Goal: Information Seeking & Learning: Learn about a topic

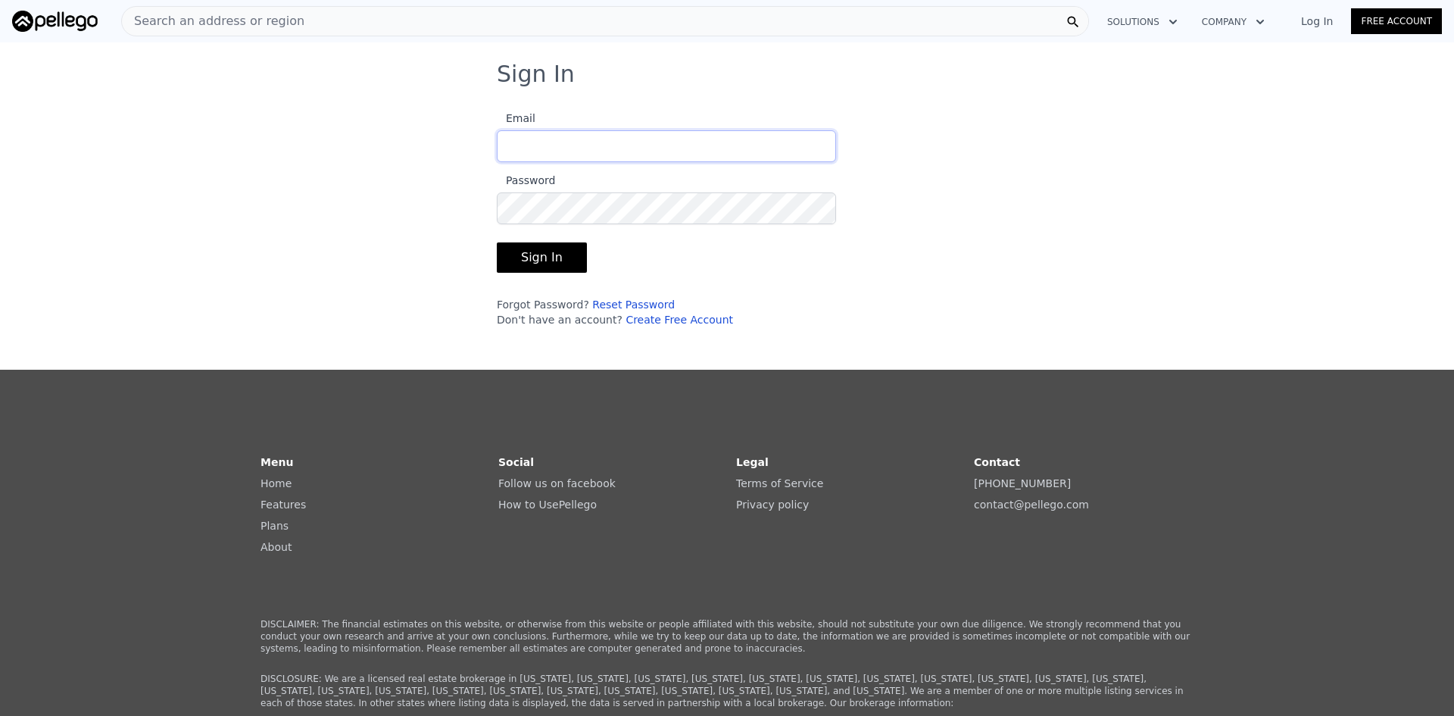
type input "[EMAIL_ADDRESS][DOMAIN_NAME]"
click at [544, 248] on button "Sign In" at bounding box center [542, 257] width 90 height 30
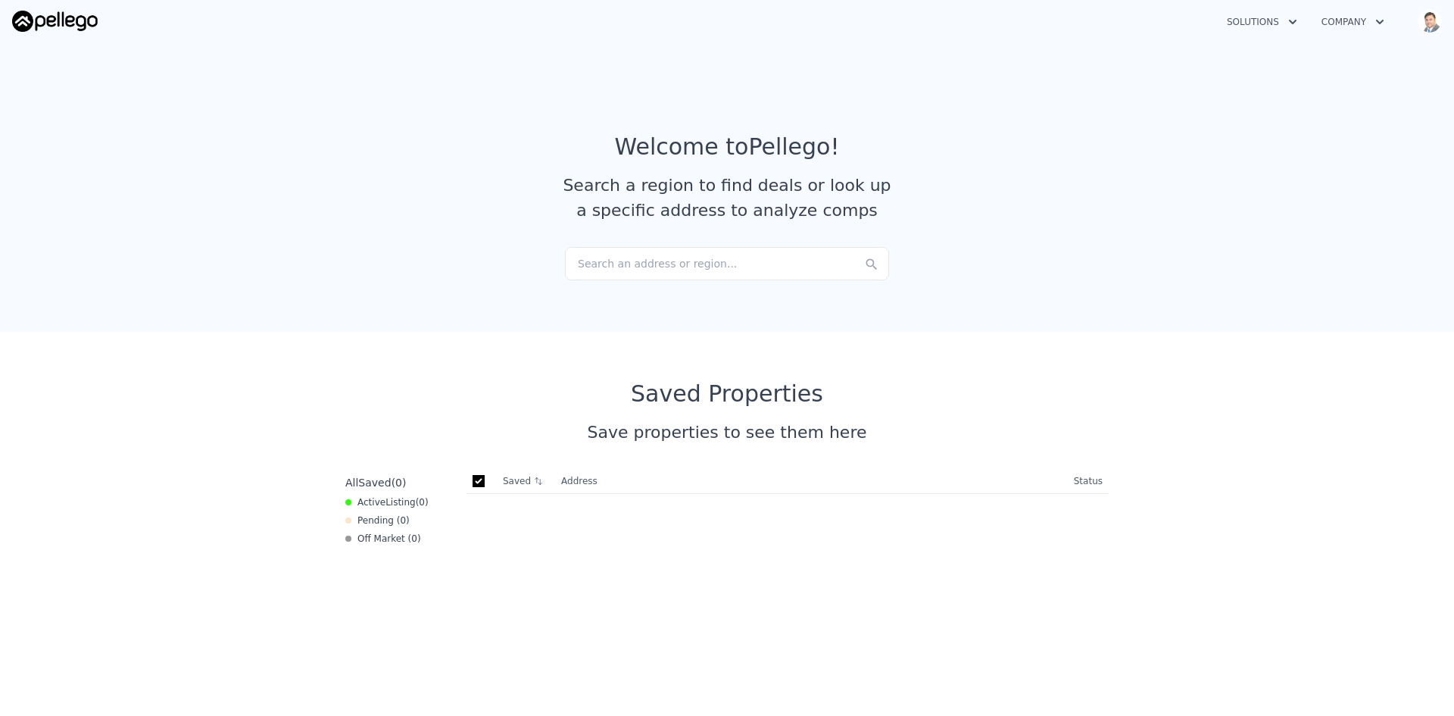
checkbox input "true"
click at [673, 266] on div "Search an address or region..." at bounding box center [727, 263] width 324 height 33
paste input "[STREET_ADDRESS][PERSON_NAME]"
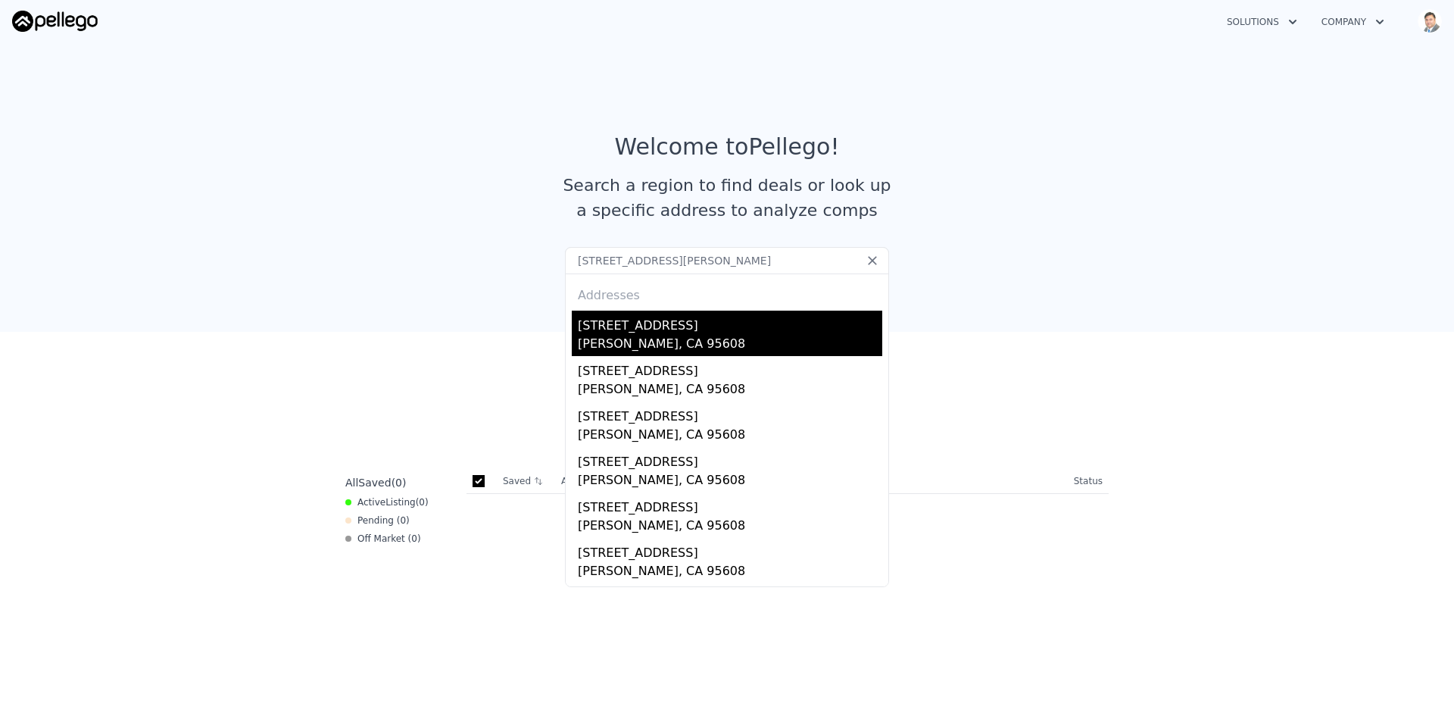
type input "[STREET_ADDRESS][PERSON_NAME]"
click at [667, 329] on div "[STREET_ADDRESS]" at bounding box center [730, 323] width 305 height 24
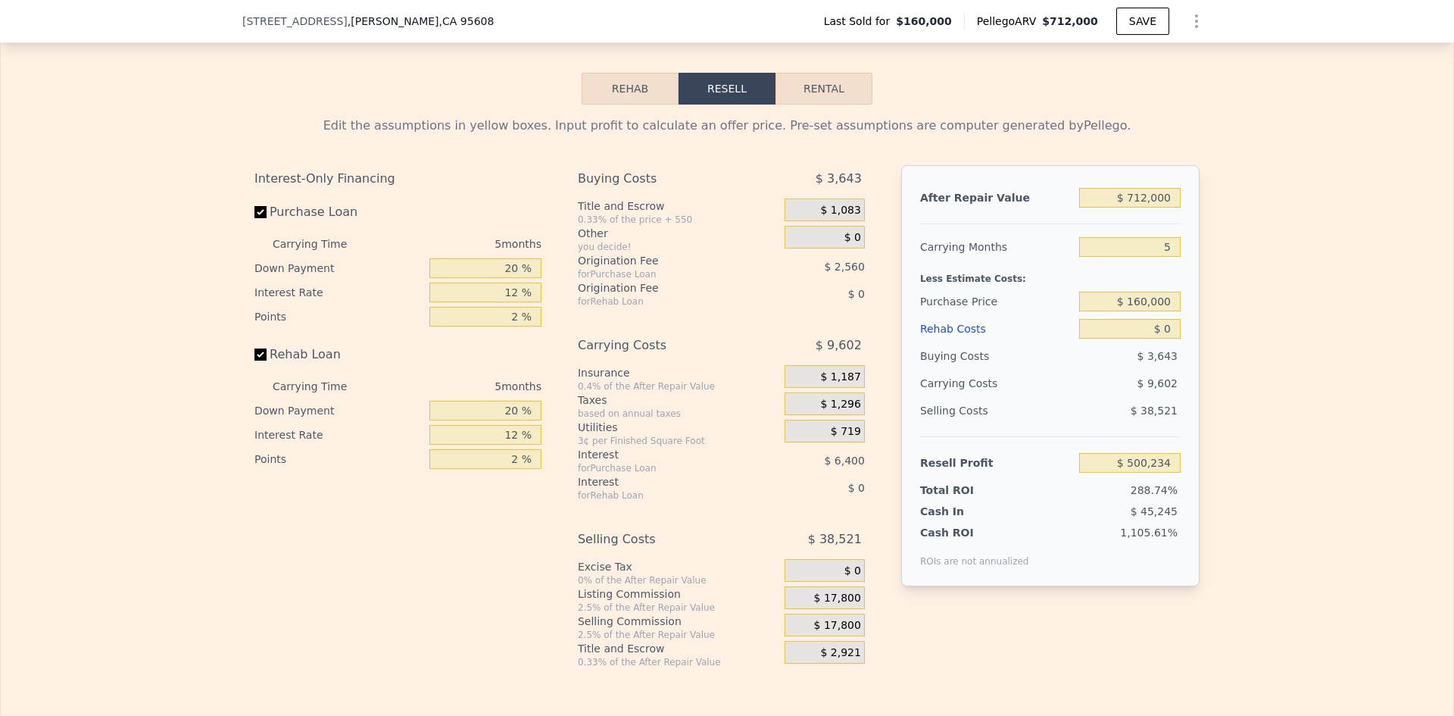
scroll to position [2120, 0]
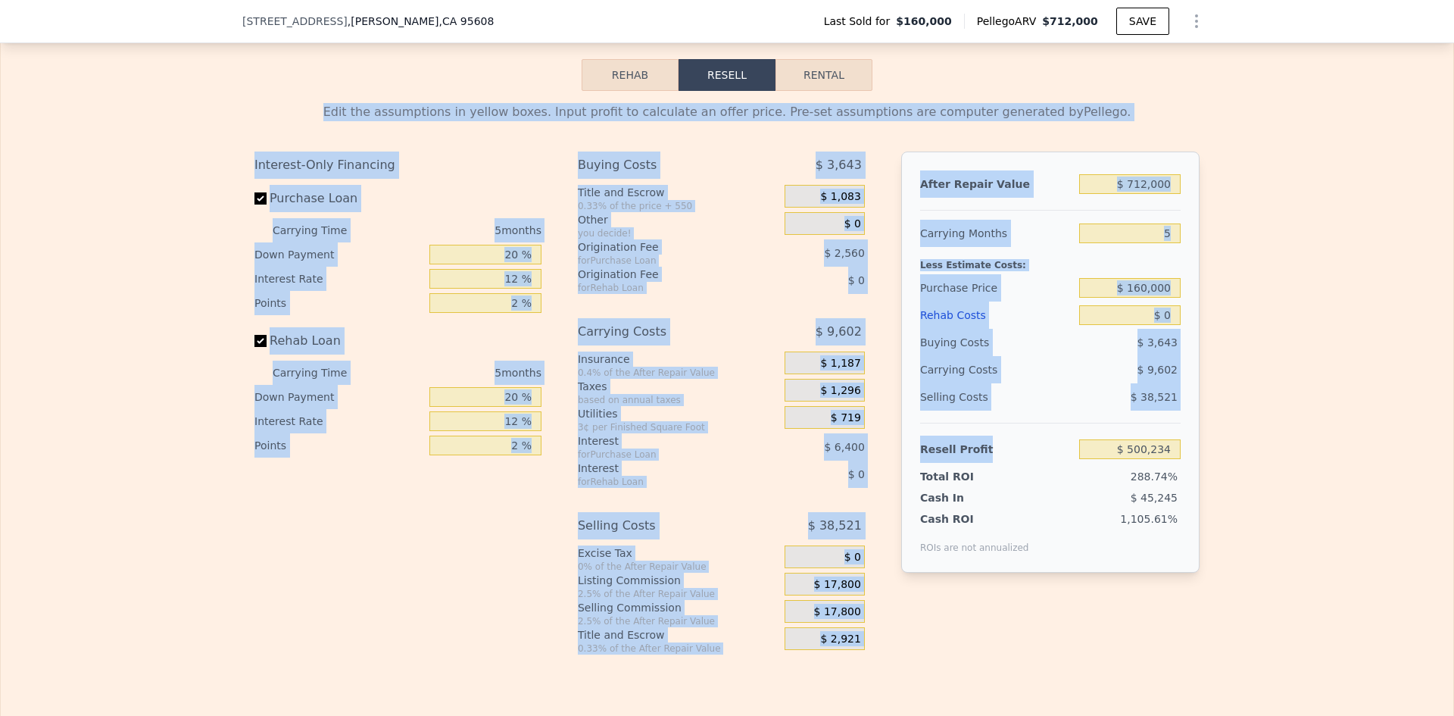
drag, startPoint x: 201, startPoint y: 62, endPoint x: 1053, endPoint y: 465, distance: 942.7
click at [1053, 465] on div "Rehab Resell Rental Edit the assumptions in yellow boxes. Input profit to calcu…" at bounding box center [727, 357] width 1454 height 730
click at [520, 600] on div "Interest-Only Financing Purchase Loan Carrying Time 5 months Down Payment 20 % …" at bounding box center [404, 402] width 299 height 503
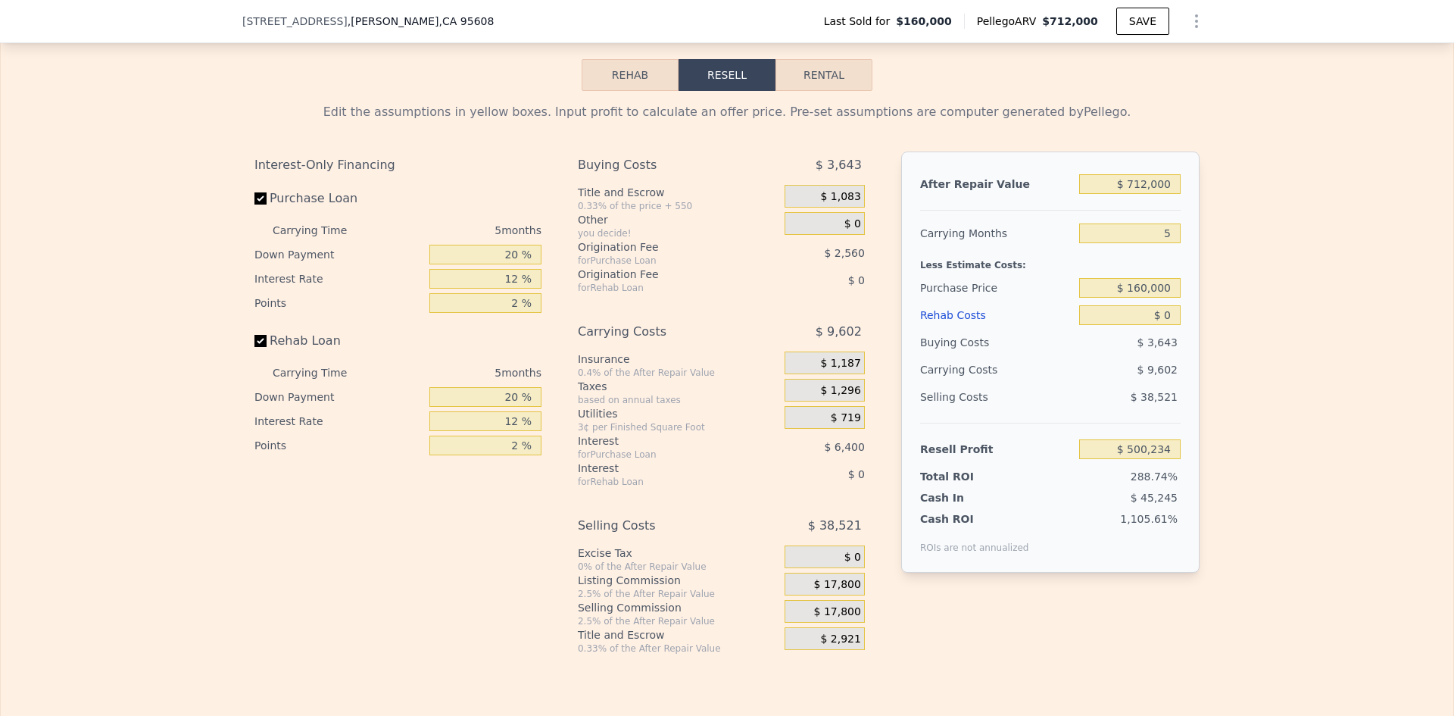
click at [613, 91] on button "Rehab" at bounding box center [630, 75] width 97 height 32
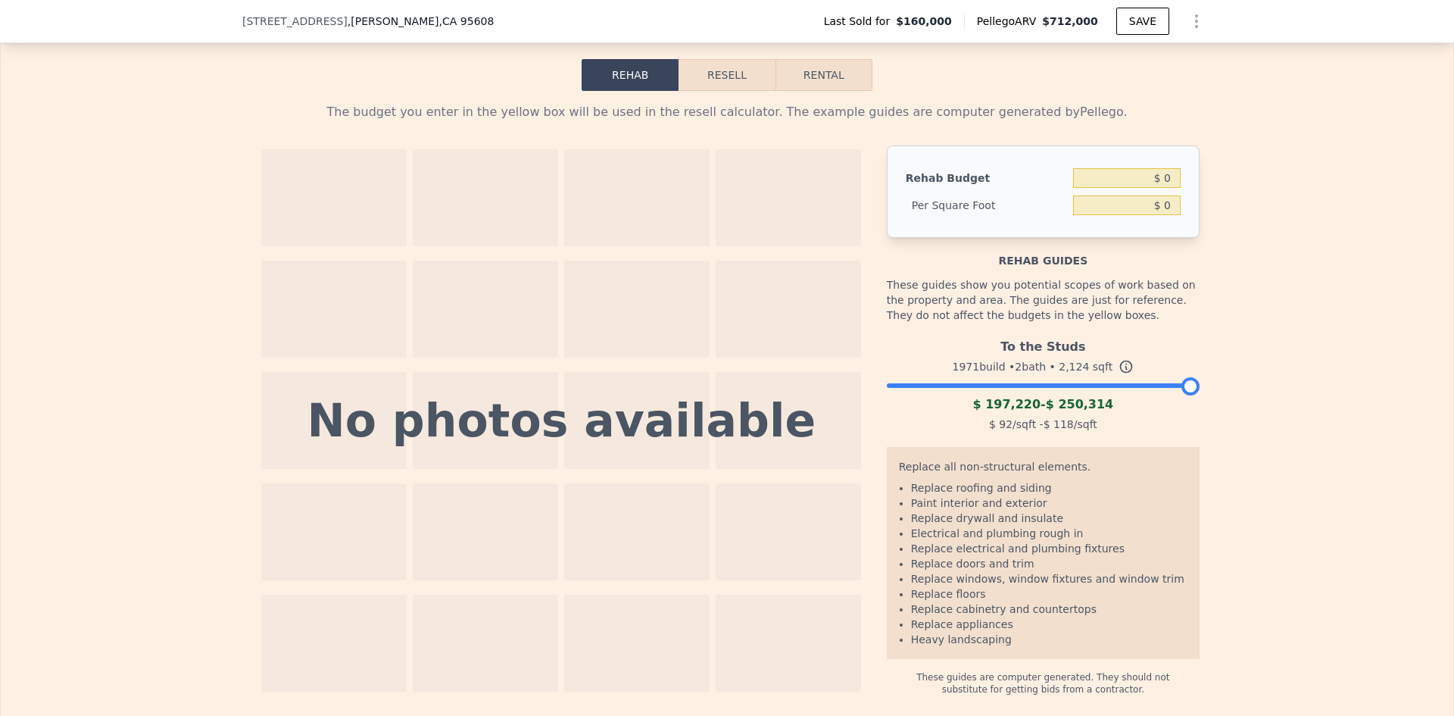
click at [895, 413] on div "To the Studs 1971 build • 2 bath • 2,124 sqft $ 197,220 - $ 250,314 $ 92 /sqft …" at bounding box center [1043, 383] width 313 height 103
click at [920, 386] on div at bounding box center [1043, 381] width 313 height 9
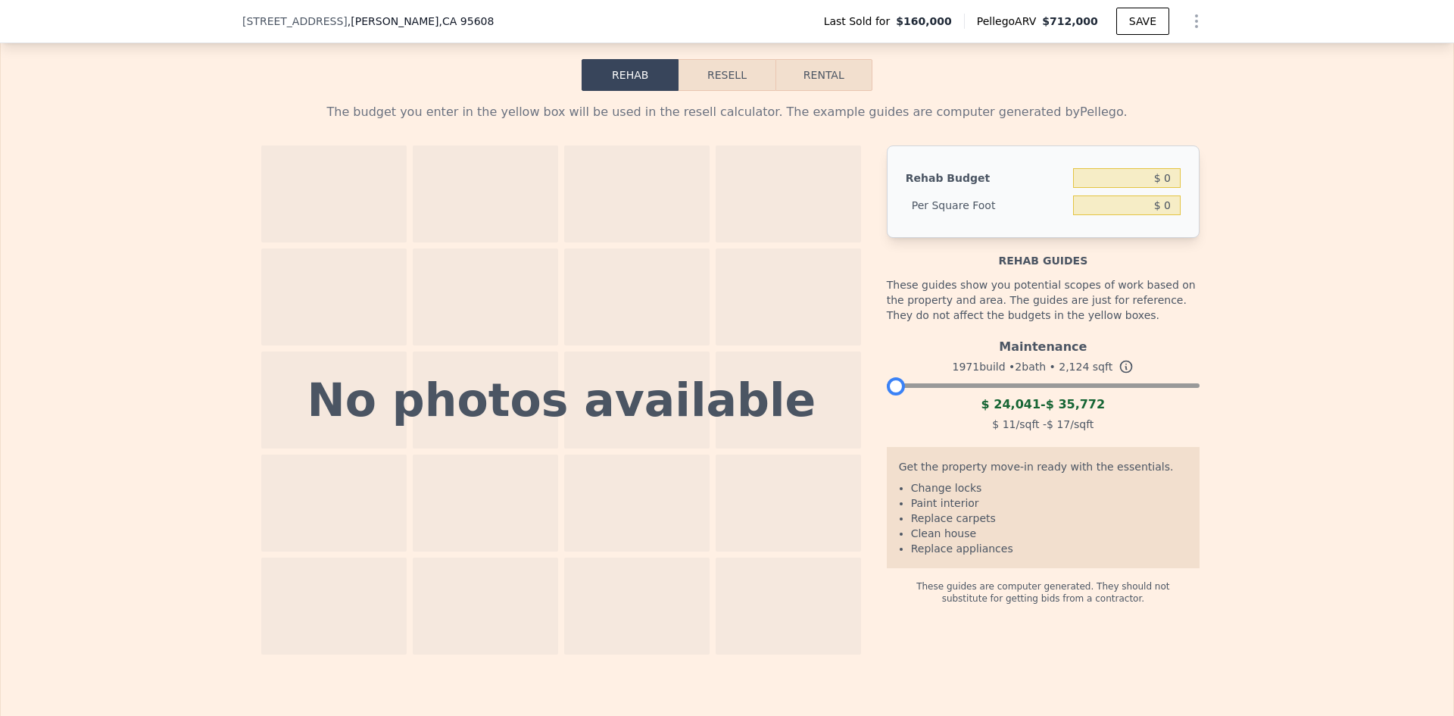
drag, startPoint x: 918, startPoint y: 408, endPoint x: 884, endPoint y: 411, distance: 34.2
click at [887, 395] on div at bounding box center [896, 386] width 18 height 18
drag, startPoint x: 886, startPoint y: 412, endPoint x: 946, endPoint y: 409, distance: 60.7
click at [946, 395] on div at bounding box center [955, 386] width 18 height 18
click at [929, 413] on div "Maintenance 1971 build • 2 bath • 2,124 sqft $ 24,041 - $ 35,772 $ 11 /sqft - $…" at bounding box center [1043, 383] width 313 height 103
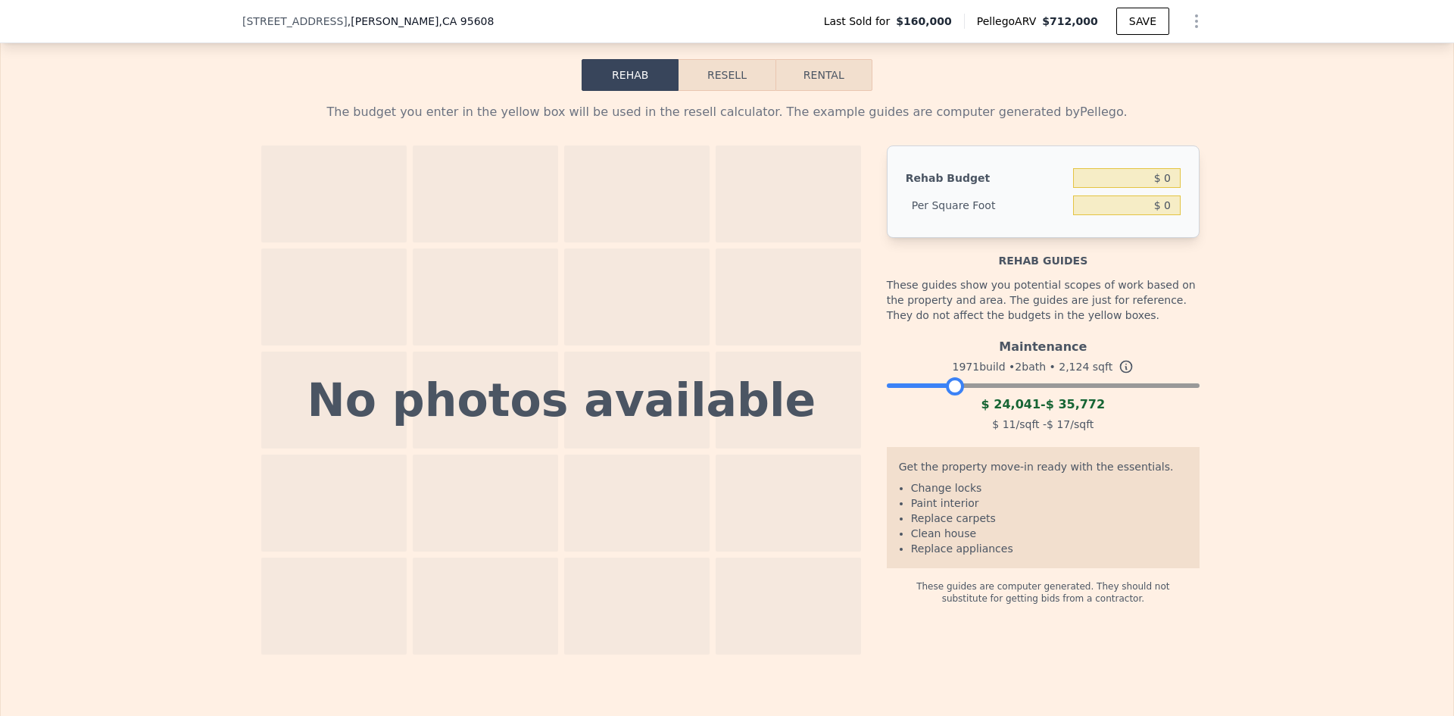
click at [921, 386] on div at bounding box center [1043, 381] width 313 height 9
click at [942, 386] on div at bounding box center [1043, 381] width 313 height 9
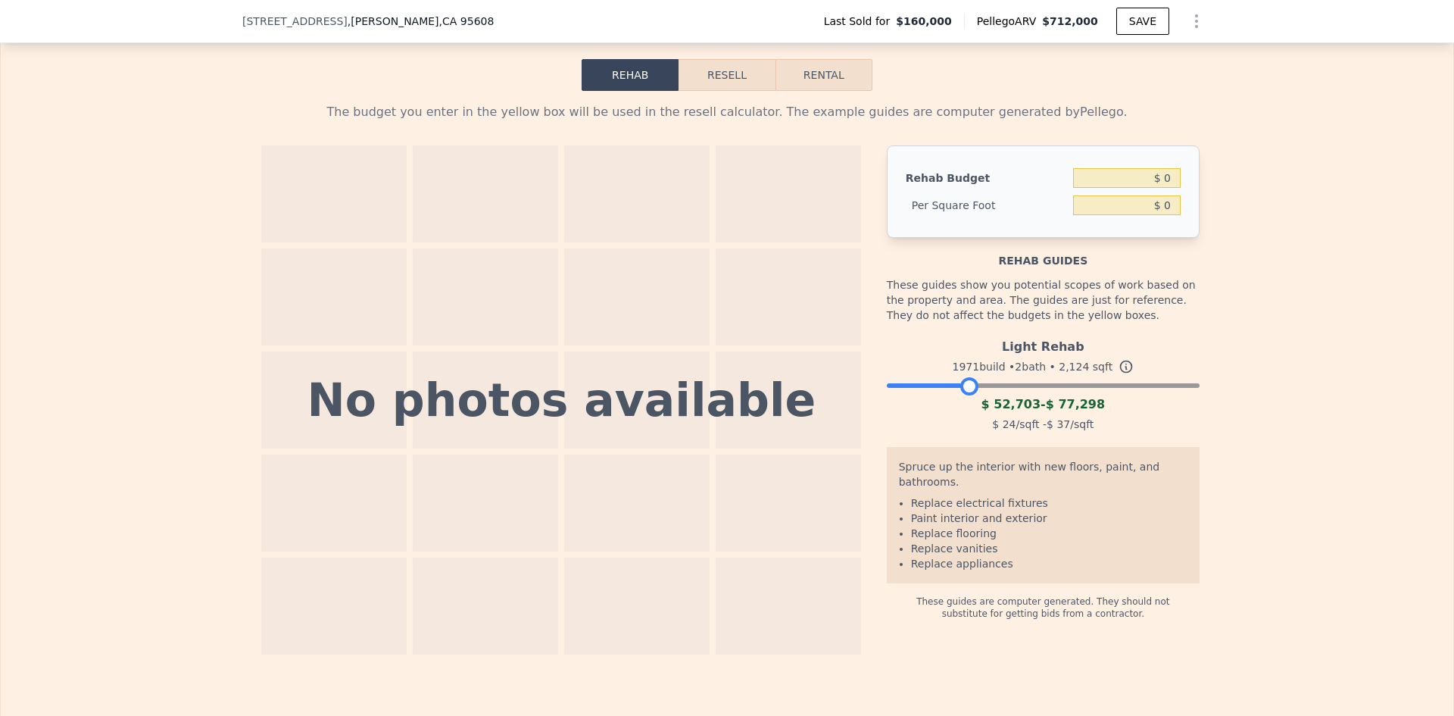
click at [963, 386] on div at bounding box center [1043, 381] width 313 height 9
click at [1018, 386] on div at bounding box center [1043, 381] width 313 height 9
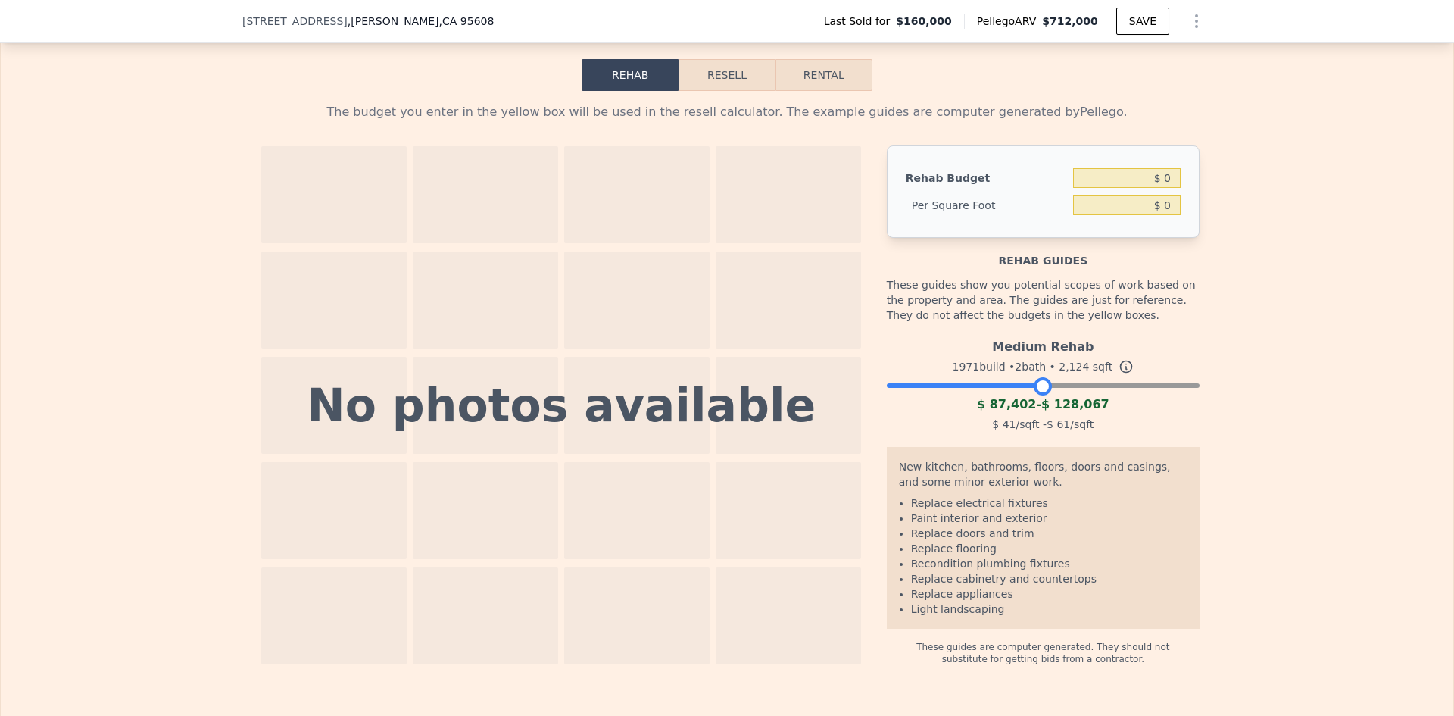
click at [1039, 386] on div at bounding box center [1043, 381] width 313 height 9
click at [895, 413] on div "Medium Rehab 1971 build • 2 bath • 2,124 sqft $ 87,402 - $ 128,067 $ 41 /sqft -…" at bounding box center [1043, 383] width 313 height 103
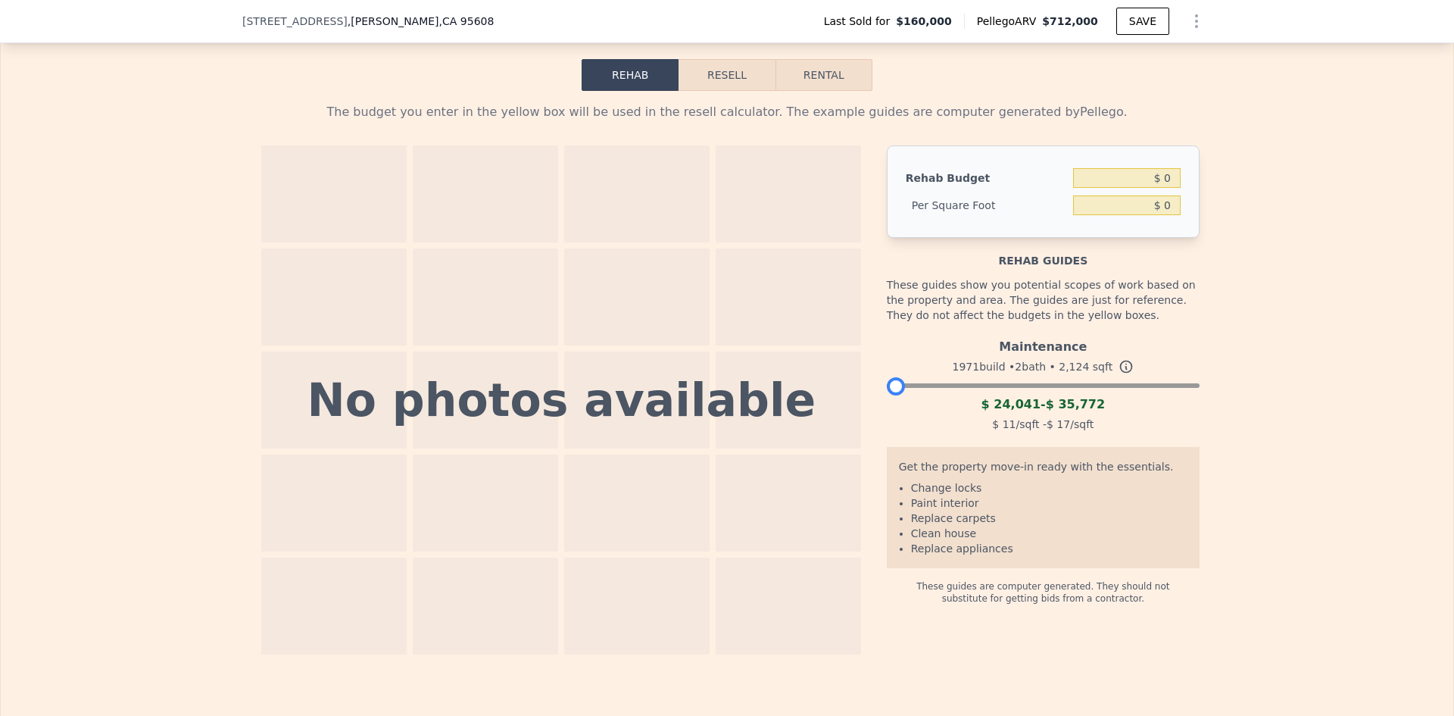
drag, startPoint x: 1041, startPoint y: 411, endPoint x: 866, endPoint y: 405, distance: 175.1
click at [866, 405] on div "No photos available Rehab Budget $ 0 Per Square Foot $ 0 Rehab guides These gui…" at bounding box center [727, 399] width 945 height 509
click at [1007, 411] on div "Maintenance 1971 build • 2 bath • 2,124 sqft $ 24,041 - $ 35,772 $ 11 /sqft - $…" at bounding box center [1043, 383] width 313 height 103
click at [945, 386] on div at bounding box center [1043, 381] width 313 height 9
click at [905, 395] on div at bounding box center [896, 386] width 18 height 18
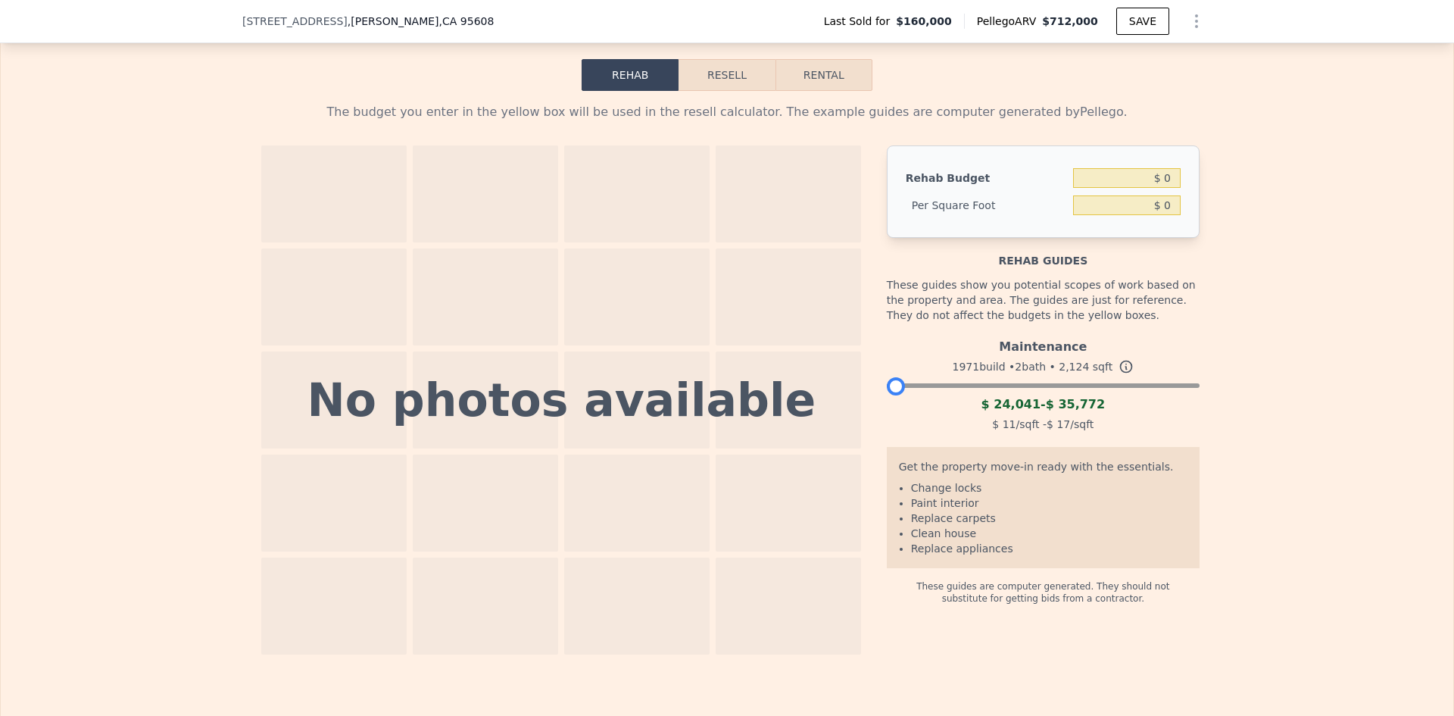
click at [926, 386] on div at bounding box center [1043, 381] width 313 height 9
click at [926, 395] on div at bounding box center [932, 386] width 18 height 18
click at [961, 386] on div at bounding box center [1043, 381] width 313 height 9
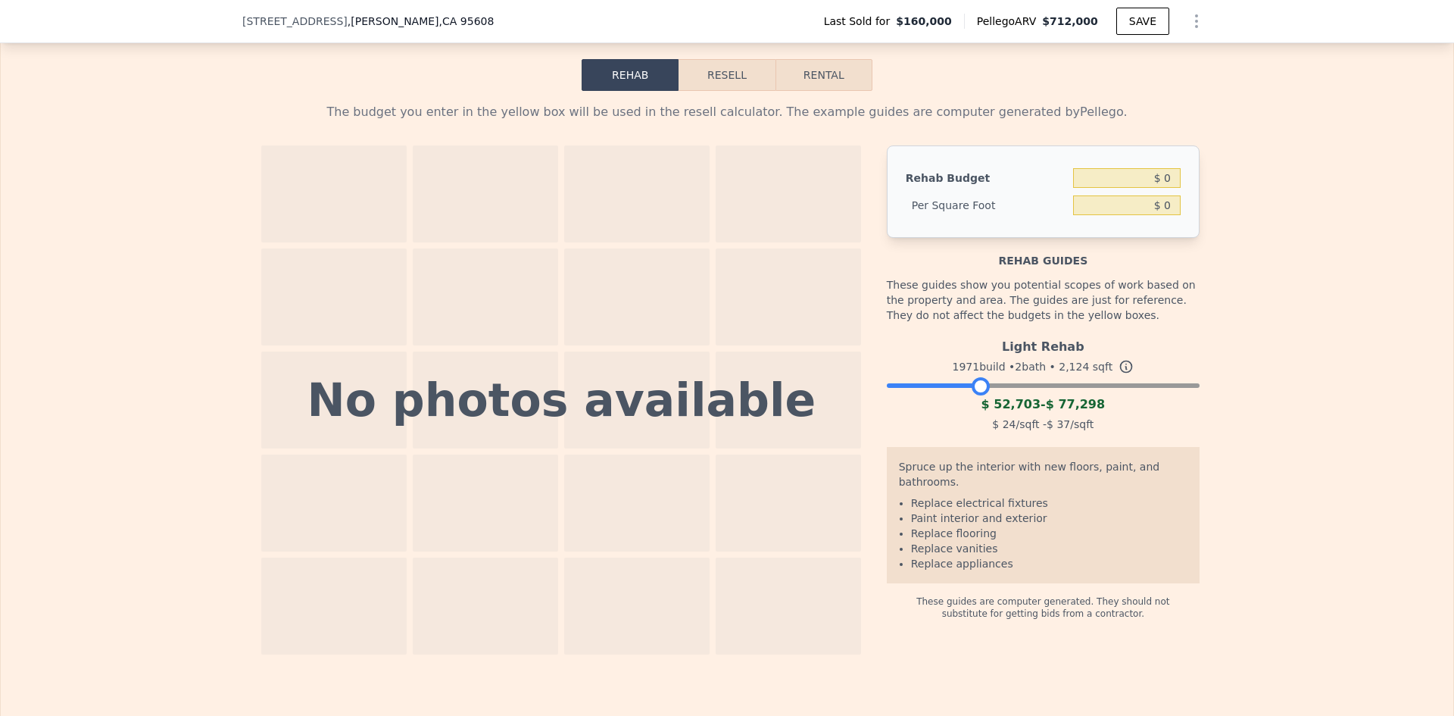
click at [976, 386] on div at bounding box center [1043, 381] width 313 height 9
click at [997, 386] on div at bounding box center [1043, 381] width 313 height 9
click at [1017, 386] on div at bounding box center [1043, 381] width 313 height 9
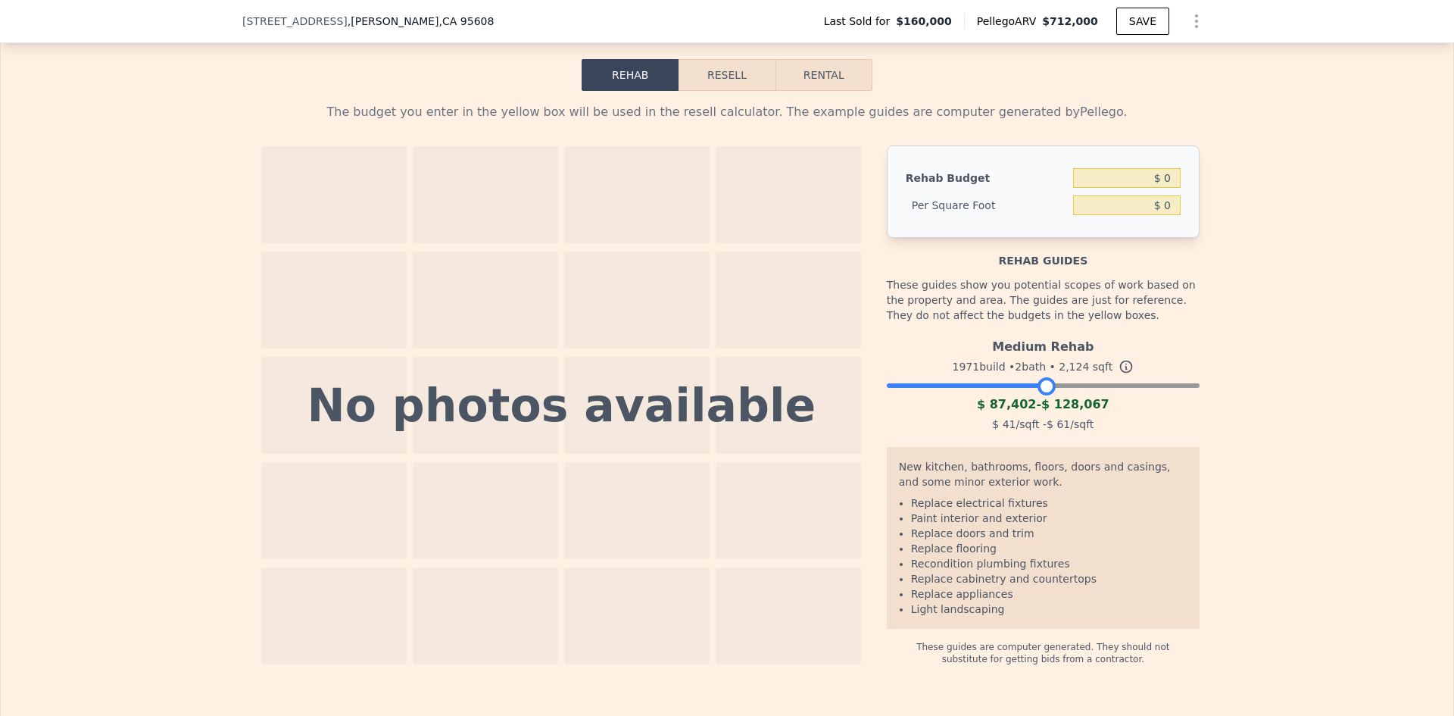
click at [1040, 386] on div at bounding box center [1043, 381] width 313 height 9
click at [1091, 386] on div at bounding box center [1043, 381] width 313 height 9
click at [1122, 386] on div at bounding box center [1043, 381] width 313 height 9
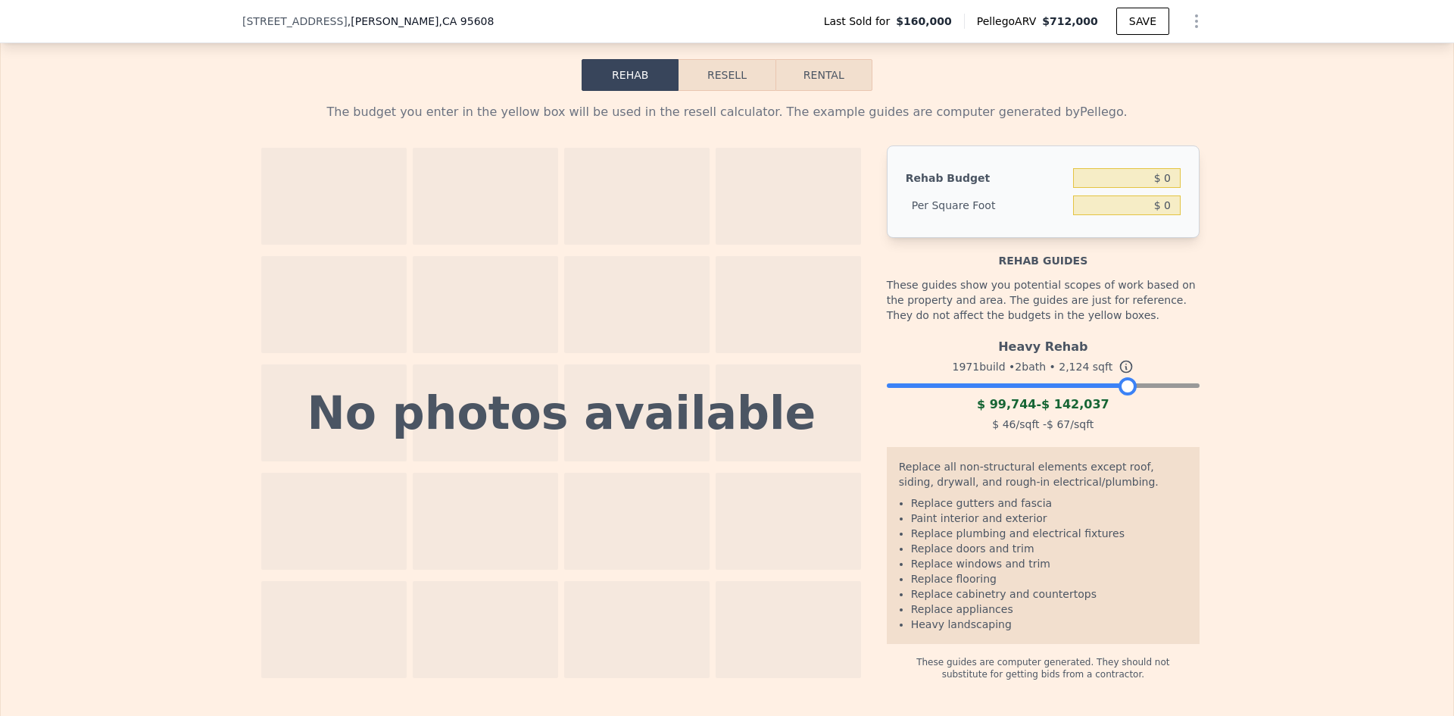
click at [1148, 386] on div at bounding box center [1043, 381] width 313 height 9
click at [1166, 386] on div at bounding box center [1043, 381] width 313 height 9
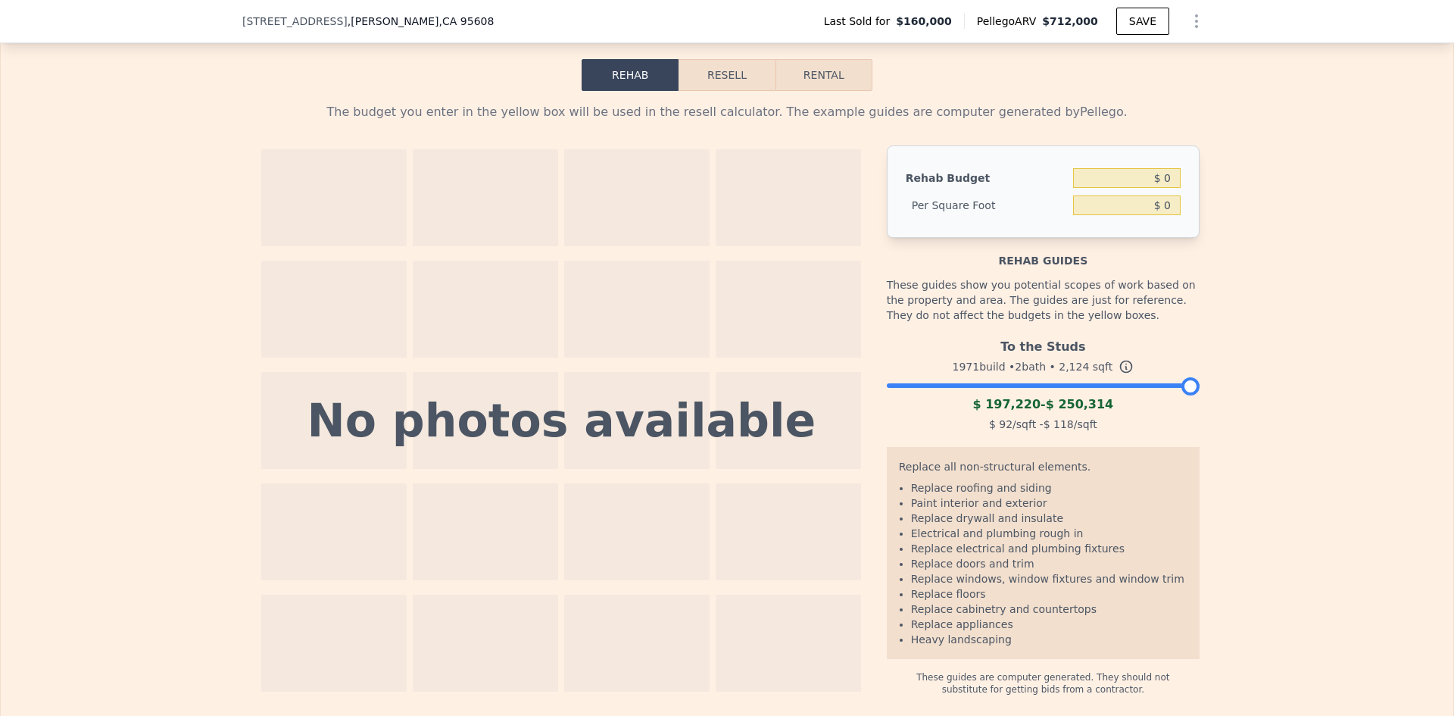
drag, startPoint x: 1181, startPoint y: 408, endPoint x: 1229, endPoint y: 405, distance: 47.8
click at [1227, 406] on div "The budget you enter in the yellow box will be used in the resell calculator. T…" at bounding box center [727, 393] width 1453 height 604
click at [1129, 386] on div at bounding box center [1043, 381] width 313 height 9
click at [1147, 386] on div at bounding box center [1043, 381] width 313 height 9
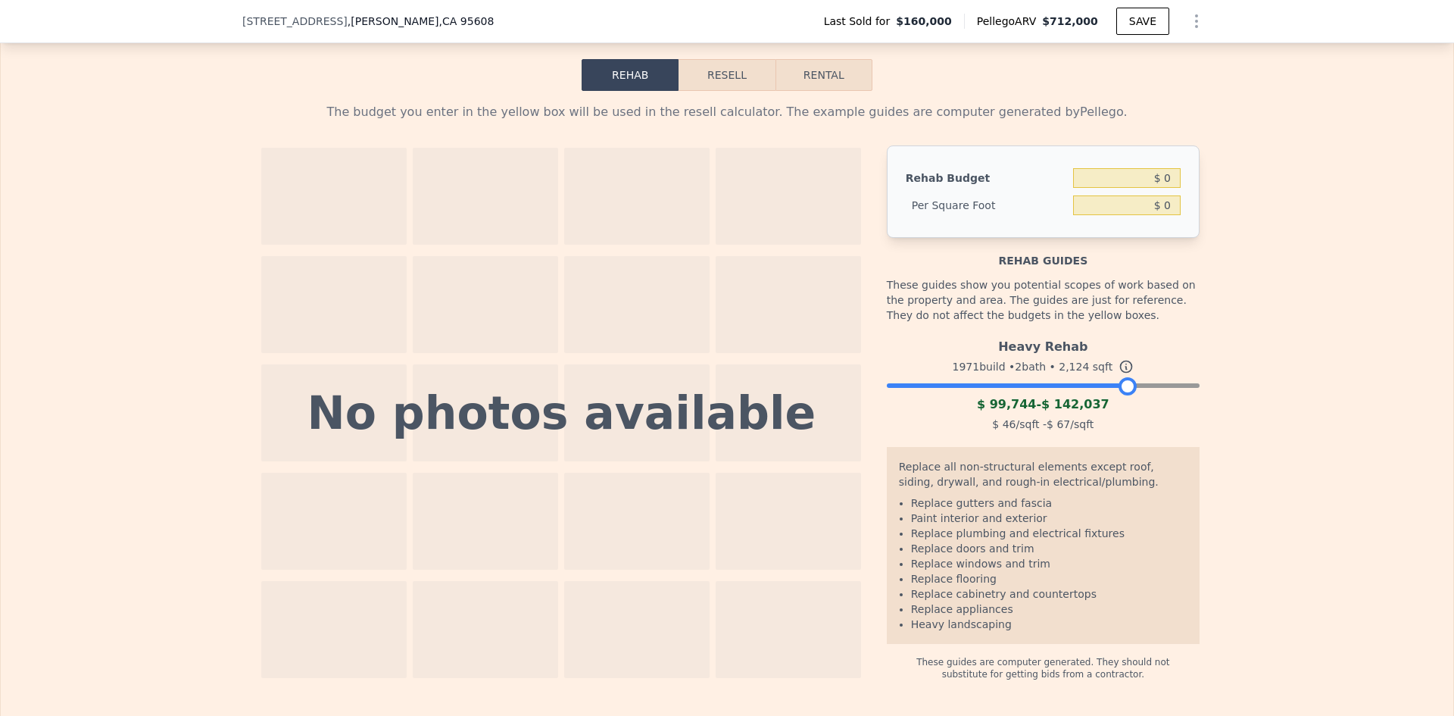
click at [1123, 386] on div at bounding box center [1043, 381] width 313 height 9
click at [1051, 386] on div at bounding box center [1043, 381] width 313 height 9
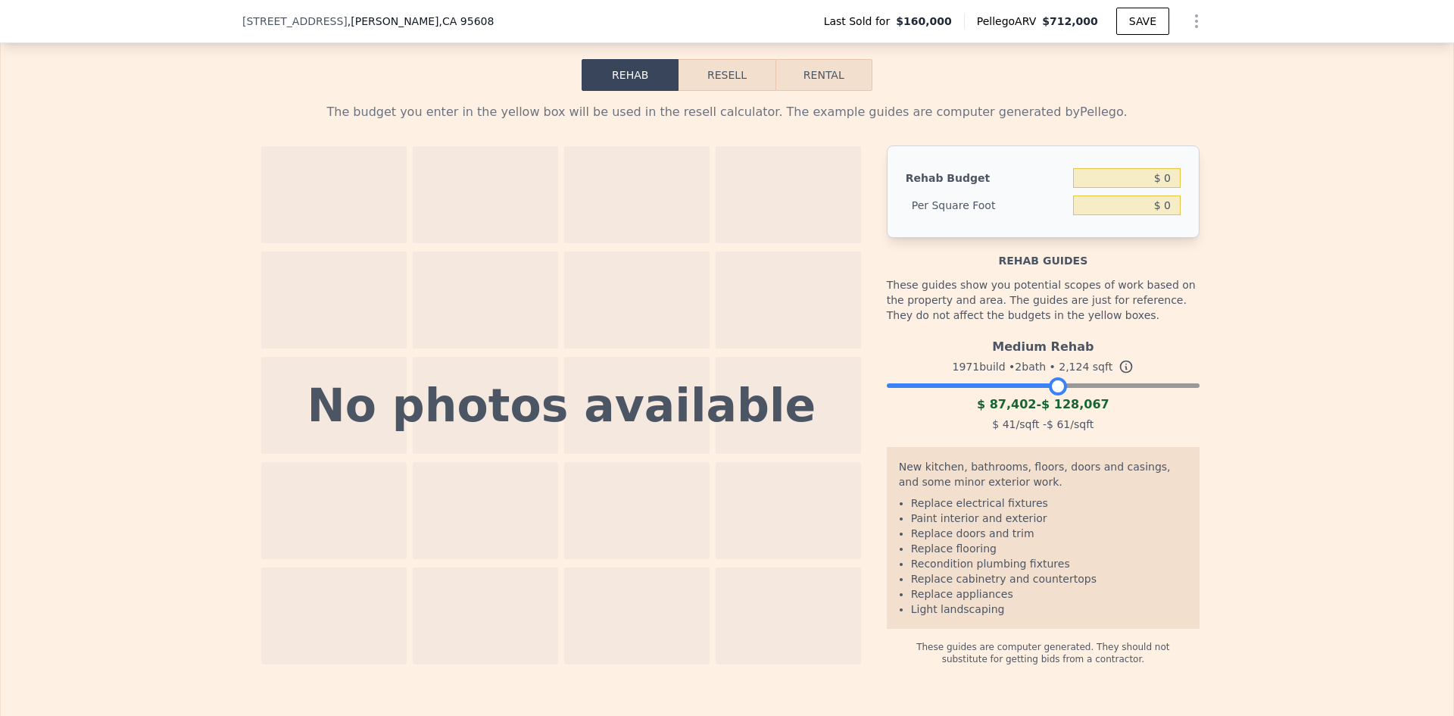
click at [1026, 386] on div at bounding box center [1043, 381] width 313 height 9
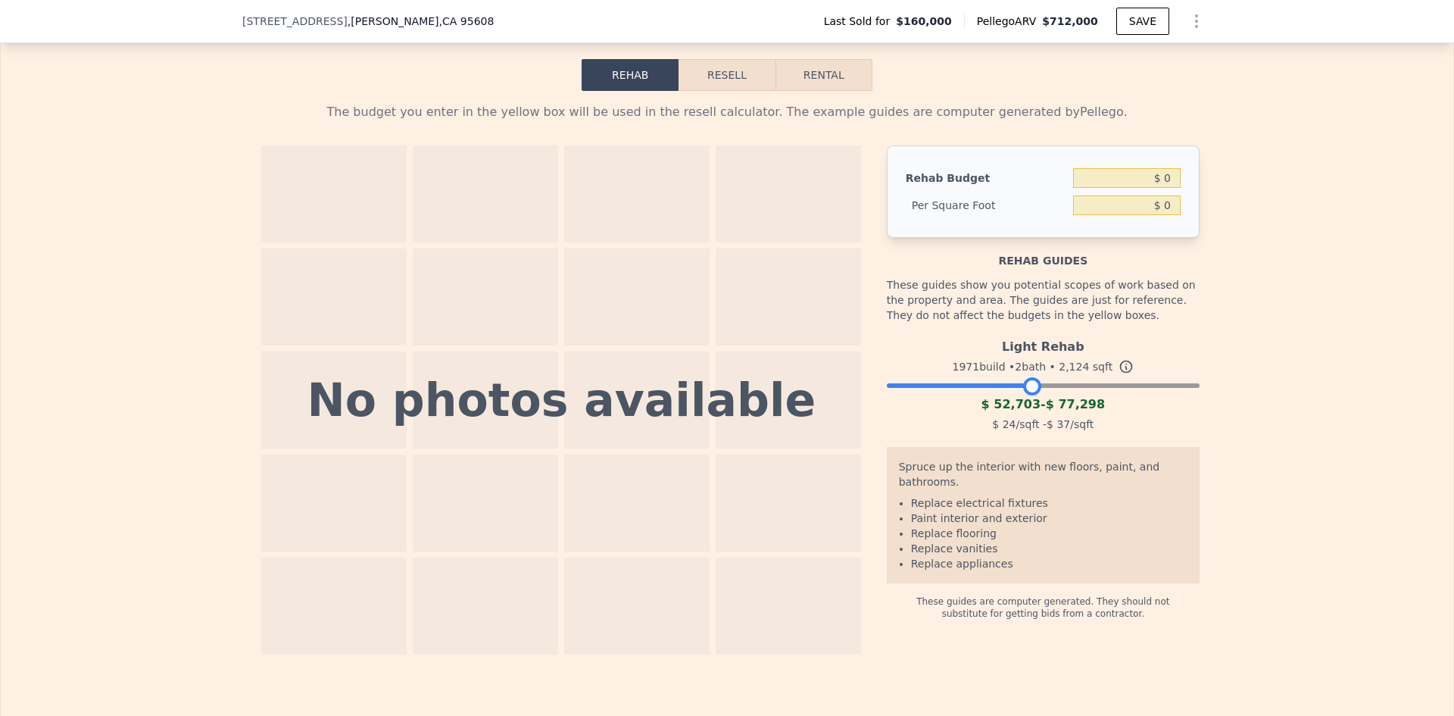
click at [1057, 386] on div at bounding box center [1043, 381] width 313 height 9
click at [1089, 386] on div at bounding box center [1043, 381] width 313 height 9
click at [1110, 386] on div at bounding box center [1043, 381] width 313 height 9
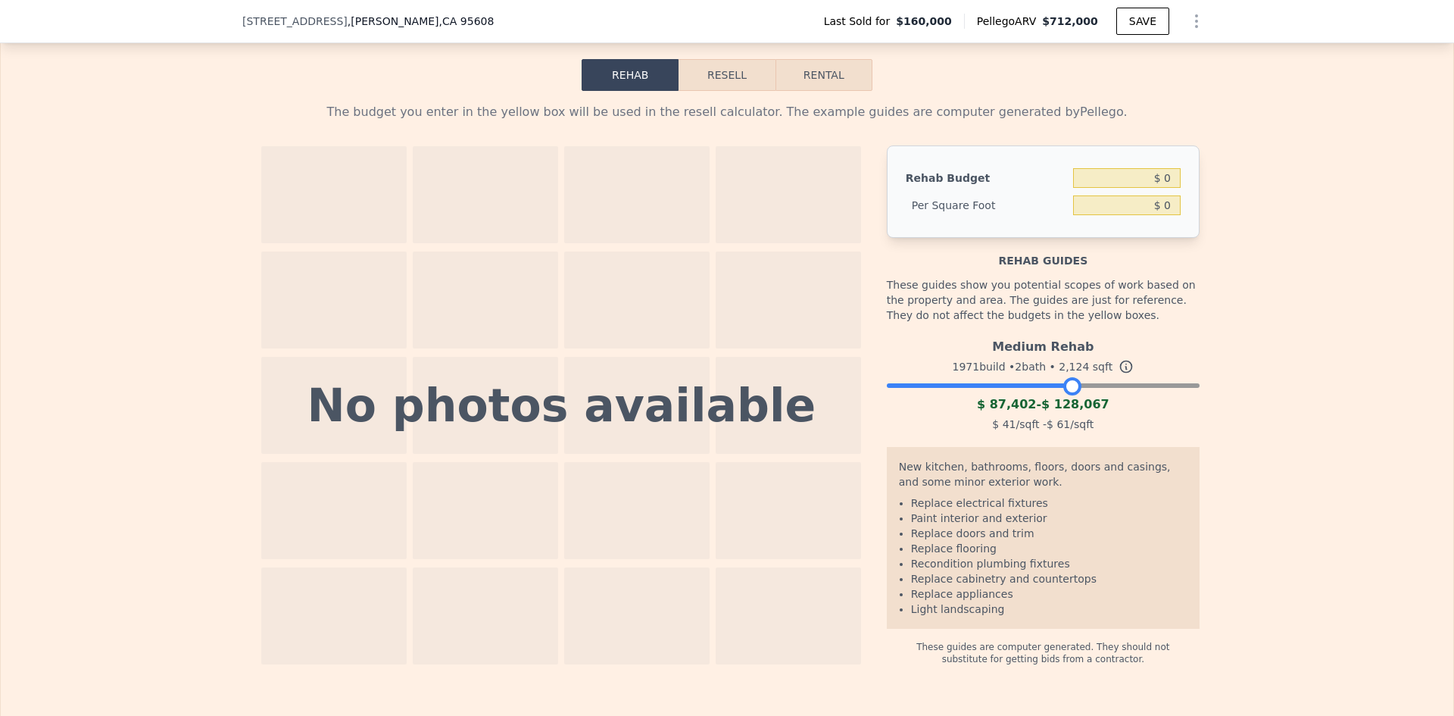
click at [1067, 386] on div at bounding box center [1043, 381] width 313 height 9
click at [1042, 386] on div at bounding box center [1043, 381] width 313 height 9
click at [1067, 386] on div at bounding box center [1043, 381] width 313 height 9
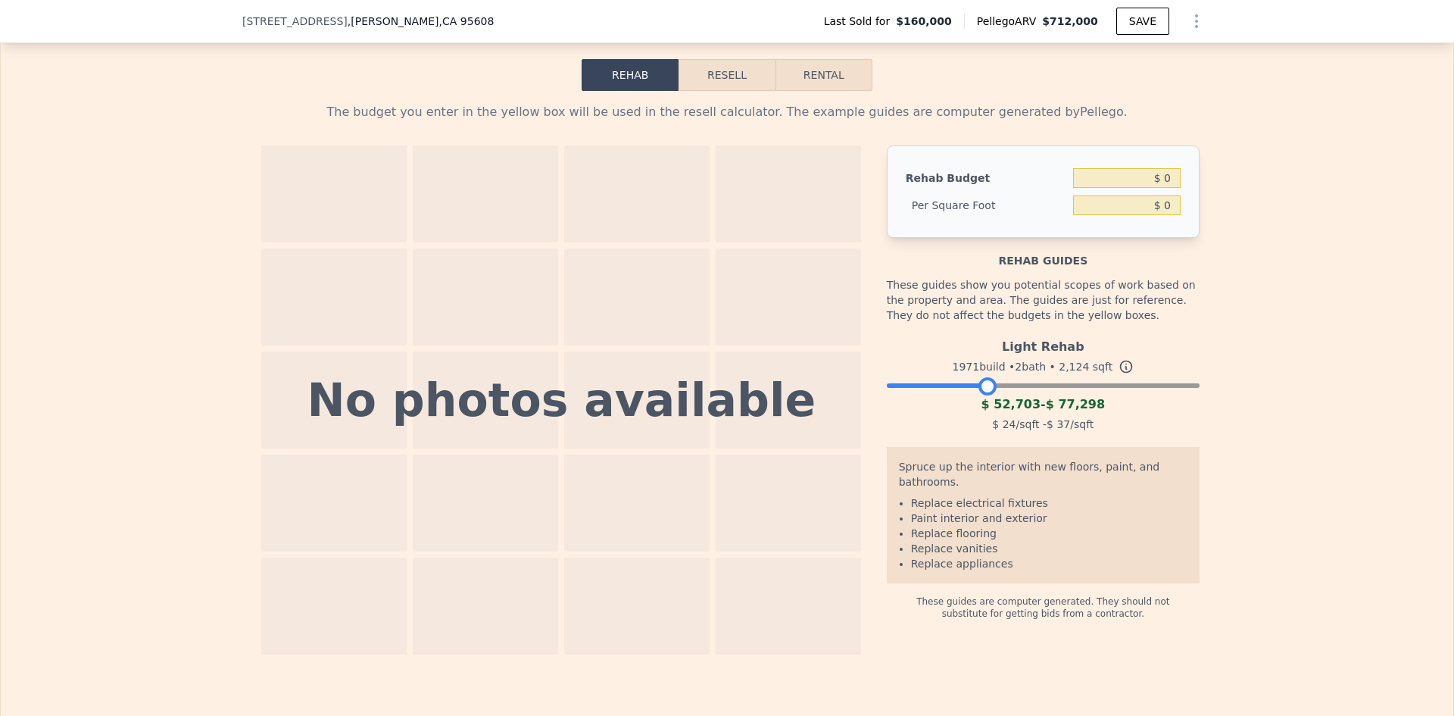
click at [983, 386] on div at bounding box center [1043, 381] width 313 height 9
click at [957, 386] on div at bounding box center [1043, 381] width 313 height 9
click at [995, 386] on div at bounding box center [1043, 381] width 313 height 9
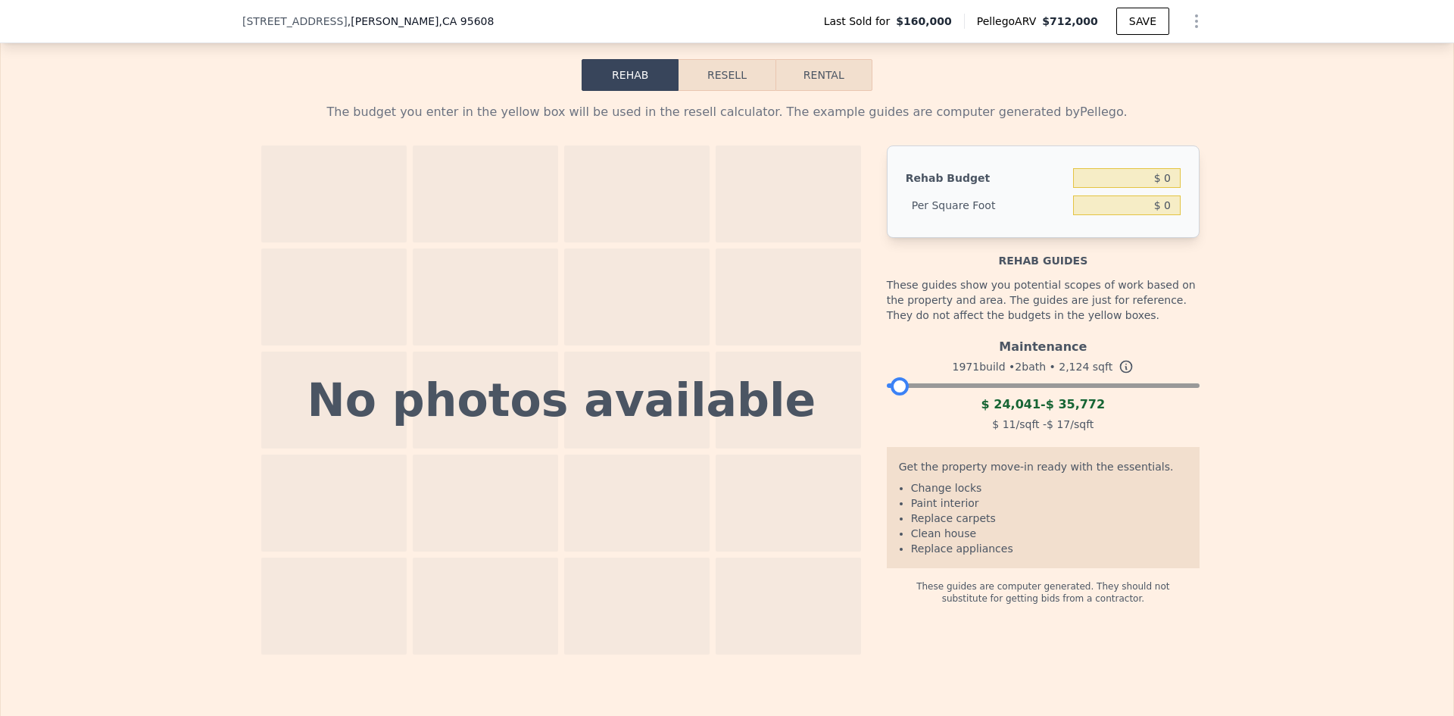
click at [895, 386] on div at bounding box center [1043, 381] width 313 height 9
